Goal: Check status: Check status

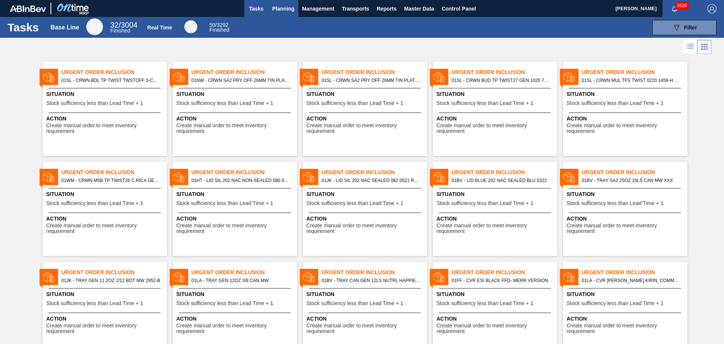
click at [284, 5] on span "Planning" at bounding box center [283, 8] width 22 height 9
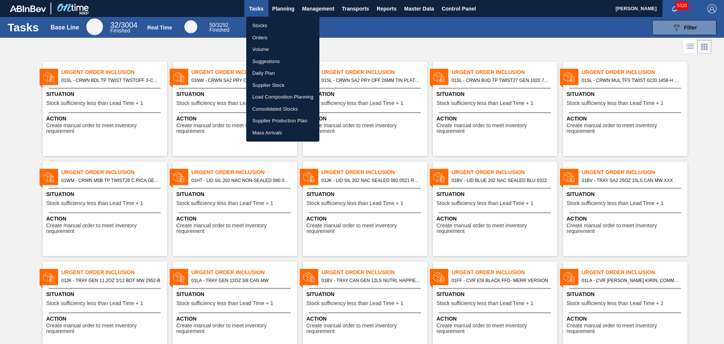
click at [266, 38] on li "Orders" at bounding box center [282, 38] width 73 height 12
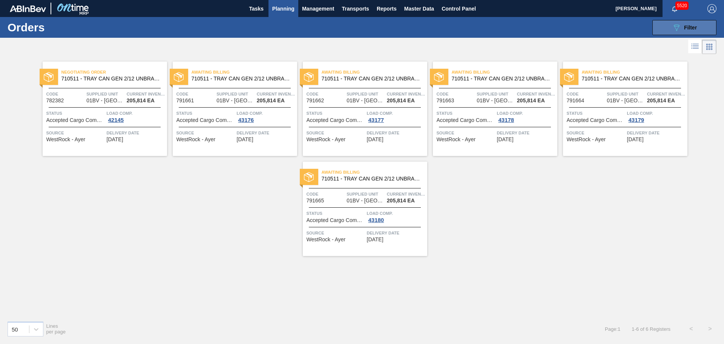
click at [670, 29] on button "089F7B8B-B2A5-4AFE-B5C0-19BA573D28AC Filter" at bounding box center [684, 27] width 64 height 15
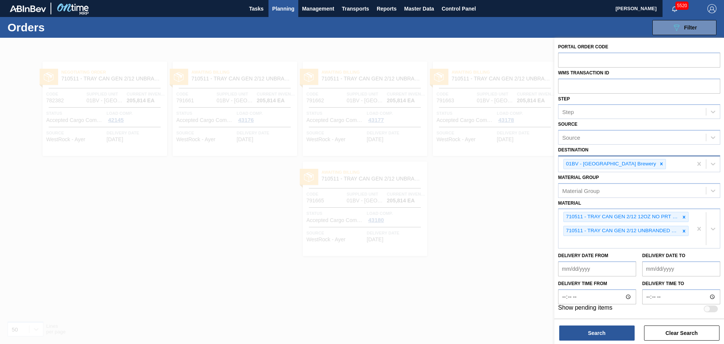
click at [659, 166] on icon at bounding box center [661, 163] width 5 height 5
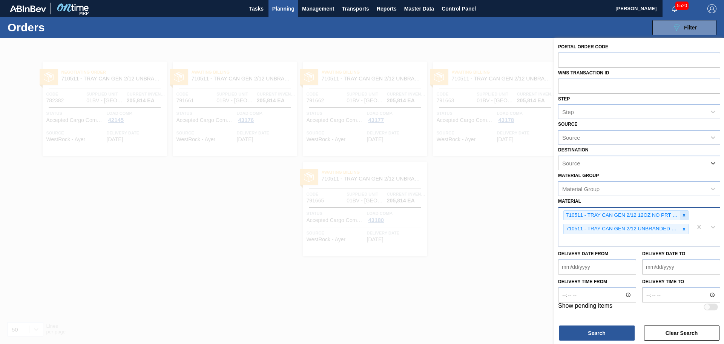
click at [684, 215] on icon at bounding box center [684, 214] width 3 height 3
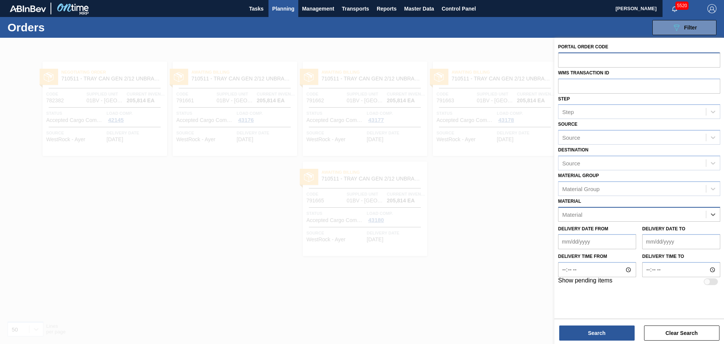
click at [567, 58] on input "text" at bounding box center [639, 59] width 162 height 14
paste input "791670"
type input "791670"
click at [617, 332] on button "Search" at bounding box center [596, 332] width 75 height 15
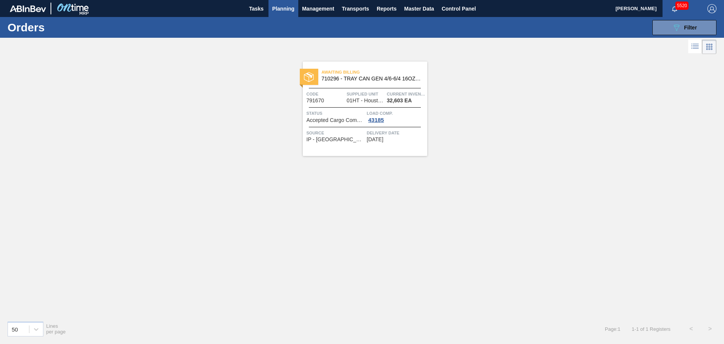
click at [364, 80] on span "710296 - TRAY CAN GEN 4/6-6/4 16OZ GEN KRFT 1986" at bounding box center [372, 79] width 100 height 6
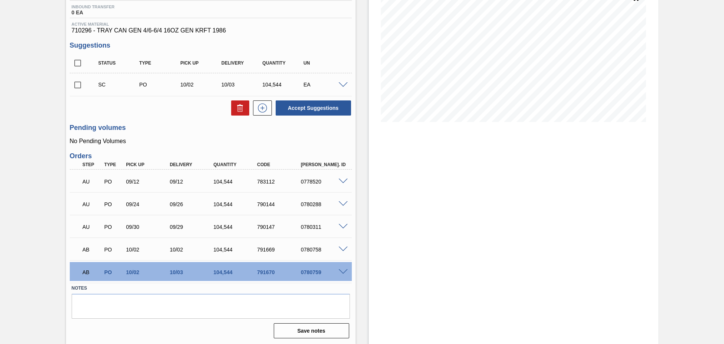
scroll to position [100, 0]
click at [342, 271] on span at bounding box center [343, 271] width 9 height 6
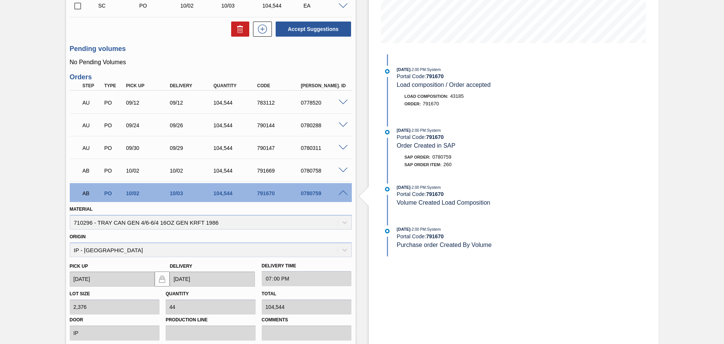
scroll to position [169, 0]
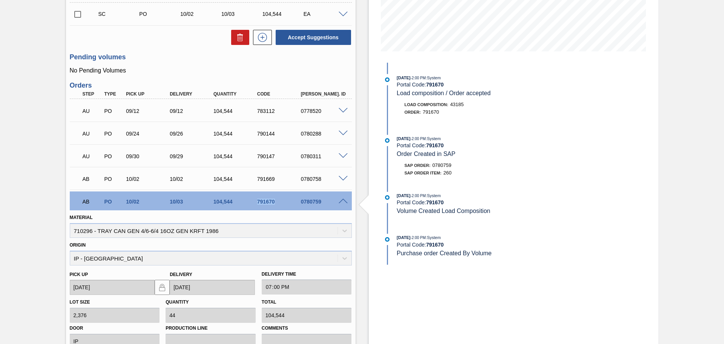
drag, startPoint x: 258, startPoint y: 199, endPoint x: 277, endPoint y: 200, distance: 19.3
click at [277, 200] on div "791670" at bounding box center [279, 201] width 49 height 6
click at [529, 250] on div "[DATE] 2:00 PM : System Portal Code: 791670 Purchase order Created By Volume" at bounding box center [486, 244] width 179 height 23
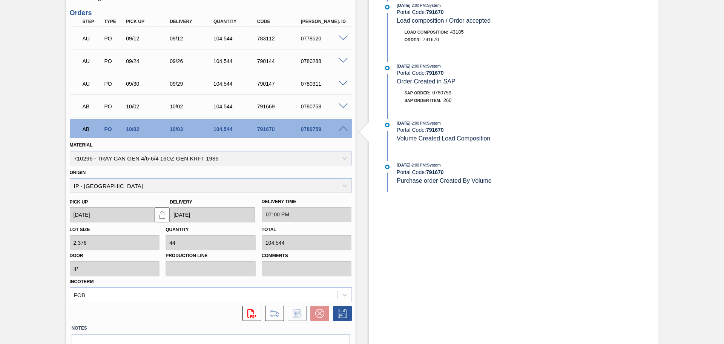
scroll to position [245, 0]
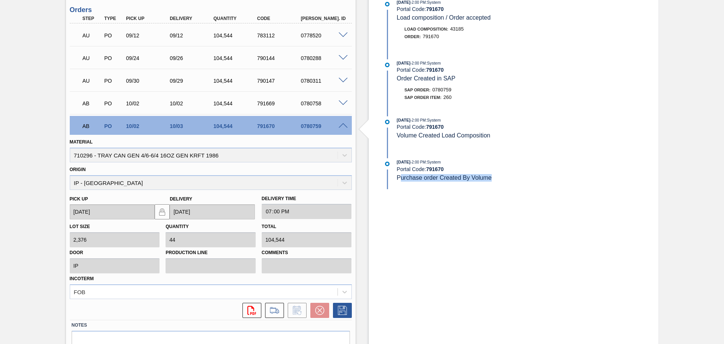
drag, startPoint x: 398, startPoint y: 179, endPoint x: 495, endPoint y: 197, distance: 98.7
click at [495, 197] on div "Stock From [DATE] to [DATE] Filter [DATE] 2:00 PM : System Portal Code: 791670 …" at bounding box center [514, 87] width 290 height 588
click at [524, 254] on div "Stock From [DATE] to [DATE] Filter [DATE] 2:00 PM : System Portal Code: 791670 …" at bounding box center [514, 87] width 290 height 588
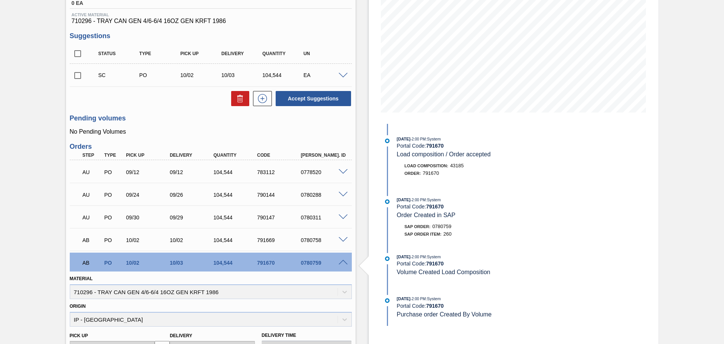
scroll to position [189, 0]
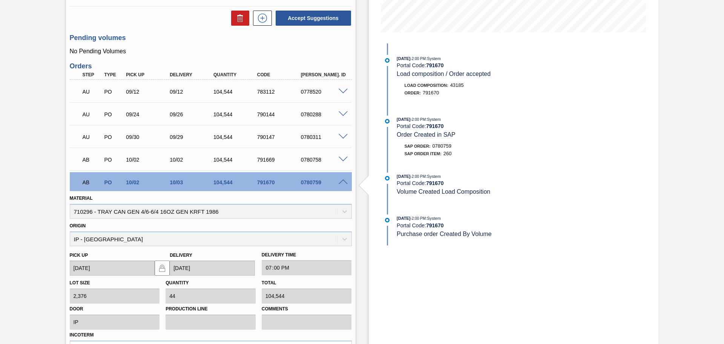
click at [561, 308] on div "Stock From [DATE] to [DATE] Filter [DATE] 2:00 PM : System Portal Code: 791670 …" at bounding box center [514, 143] width 290 height 588
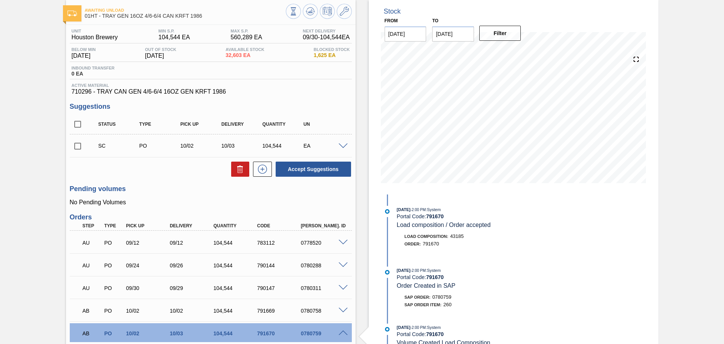
scroll to position [0, 0]
